Goal: Task Accomplishment & Management: Use online tool/utility

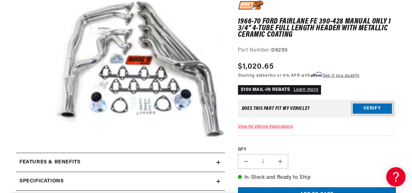
click at [361, 107] on button "Verify" at bounding box center [372, 109] width 39 height 10
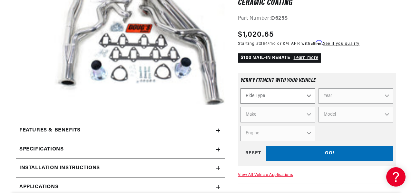
scroll to position [129, 0]
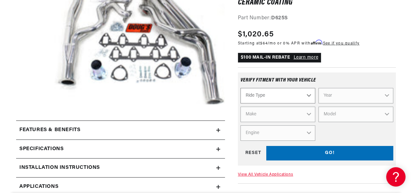
click at [310, 93] on select "Ride Type Automotive Agricultural Industrial Marine Motorcycle" at bounding box center [278, 95] width 75 height 15
select select "Automotive"
click at [241, 88] on select "Ride Type Automotive Agricultural Industrial Marine Motorcycle" at bounding box center [278, 95] width 75 height 15
select select "Automotive"
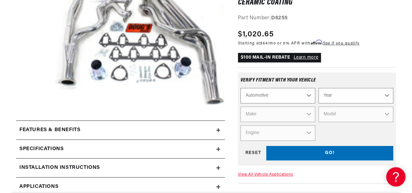
click at [386, 91] on select "Year [DATE] 2021 2020 2019 2018 2017 2016 2015 2014 2013 2012 2011 2010 2009 20…" at bounding box center [356, 95] width 75 height 15
select select "1967"
click at [319, 88] on select "Year [DATE] 2021 2020 2019 2018 2017 2016 2015 2014 2013 2012 2011 2010 2009 20…" at bounding box center [356, 95] width 75 height 15
select select "1967"
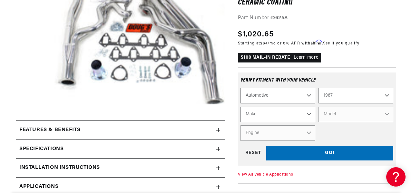
click at [307, 114] on select "Make Alfa Romeo American Motors Aston [PERSON_NAME][GEOGRAPHIC_DATA] [PERSON_NA…" at bounding box center [278, 114] width 75 height 15
select select "Ford"
click at [241, 107] on select "Make Alfa Romeo American Motors Aston [PERSON_NAME][GEOGRAPHIC_DATA] [PERSON_NA…" at bounding box center [278, 114] width 75 height 15
select select "Ford"
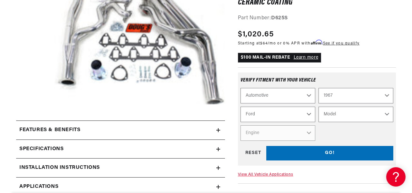
click at [352, 115] on select "Model Bronco Club Wagon Country Sedan Country Squire Custom Custom 500 Econolin…" at bounding box center [356, 114] width 75 height 15
select select "Fairlane"
click at [319, 107] on select "Model Bronco Club Wagon Country Sedan Country Squire Custom Custom 500 Econolin…" at bounding box center [356, 114] width 75 height 15
select select "Fairlane"
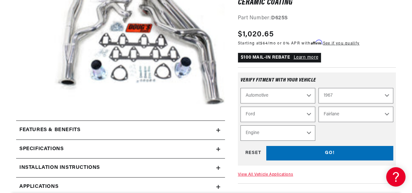
click at [280, 132] on select "Engine 3.6L 3.7L 4.1L 4.3L 170cid / 2.8L 200cid / 3.3L 289cid / 4.7L 302cid / 5…" at bounding box center [278, 132] width 75 height 15
select select "390cid-6.4L"
click at [241, 126] on select "Engine 3.6L 3.7L 4.1L 4.3L 170cid / 2.8L 200cid / 3.3L 289cid / 4.7L 302cid / 5…" at bounding box center [278, 132] width 75 height 15
select select "Engine"
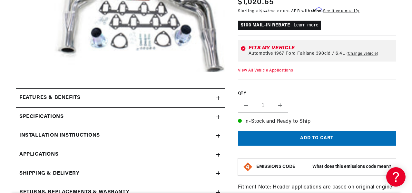
scroll to position [0, 354]
click at [84, 136] on h2 "Installation instructions" at bounding box center [59, 136] width 81 height 8
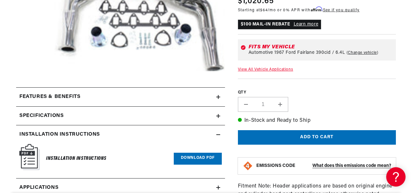
scroll to position [194, 0]
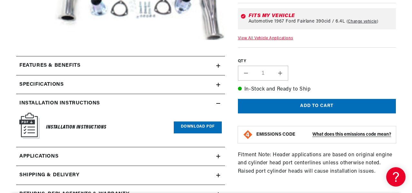
click at [190, 126] on link "Download PDF" at bounding box center [198, 128] width 48 height 12
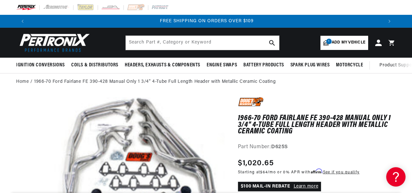
scroll to position [0, 708]
